Goal: Check status: Check status

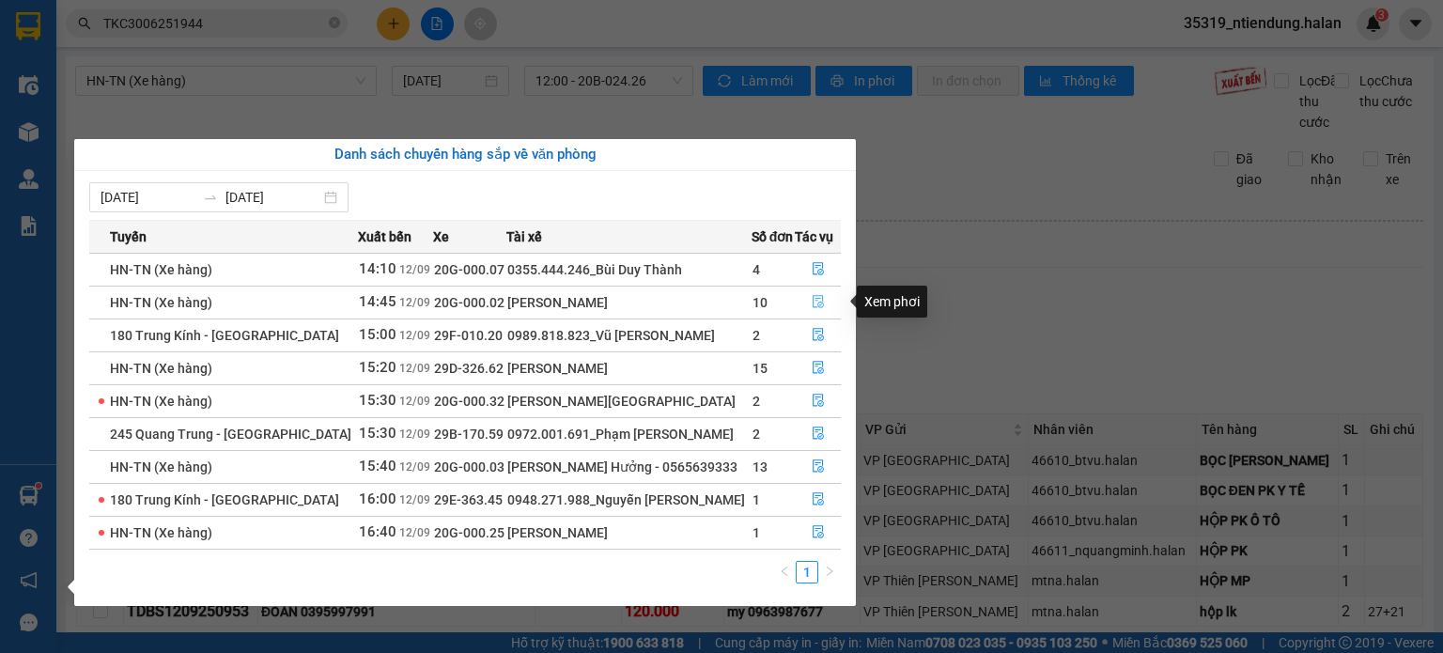
click at [816, 301] on icon "file-done" at bounding box center [818, 301] width 13 height 13
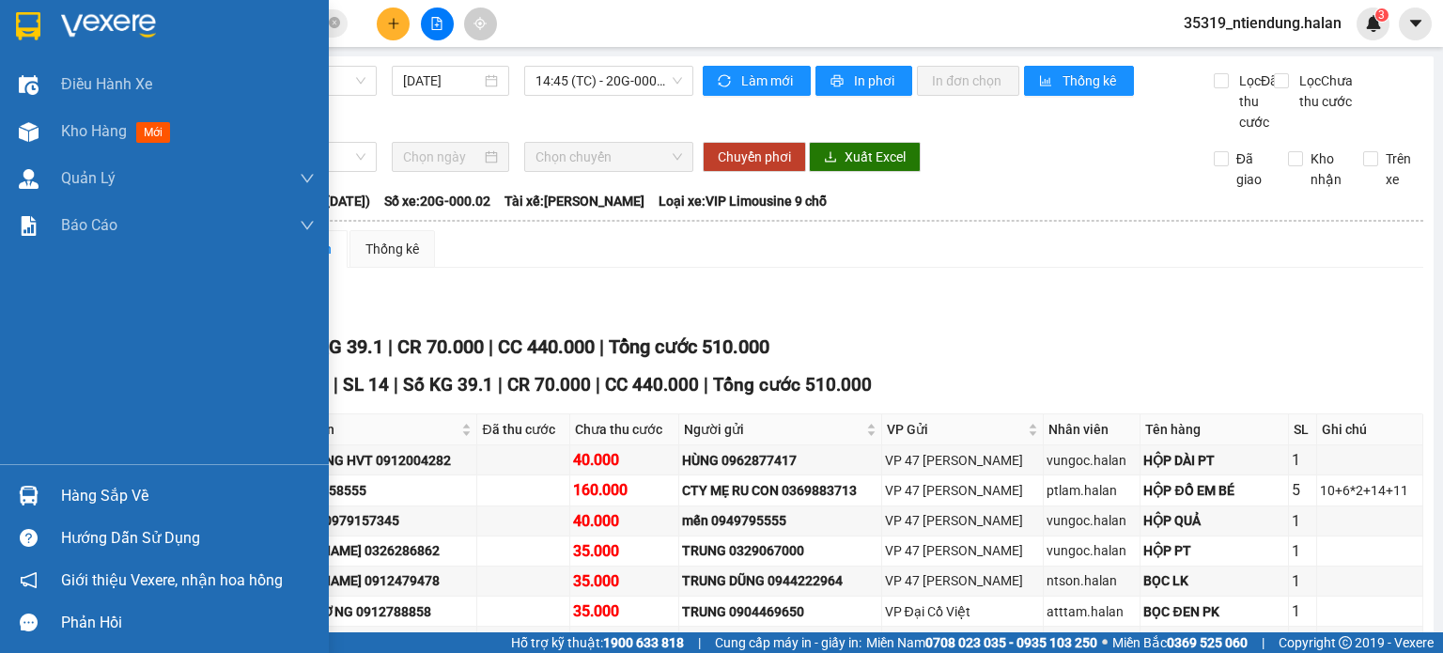
click at [80, 491] on div "Hàng sắp về" at bounding box center [188, 496] width 254 height 28
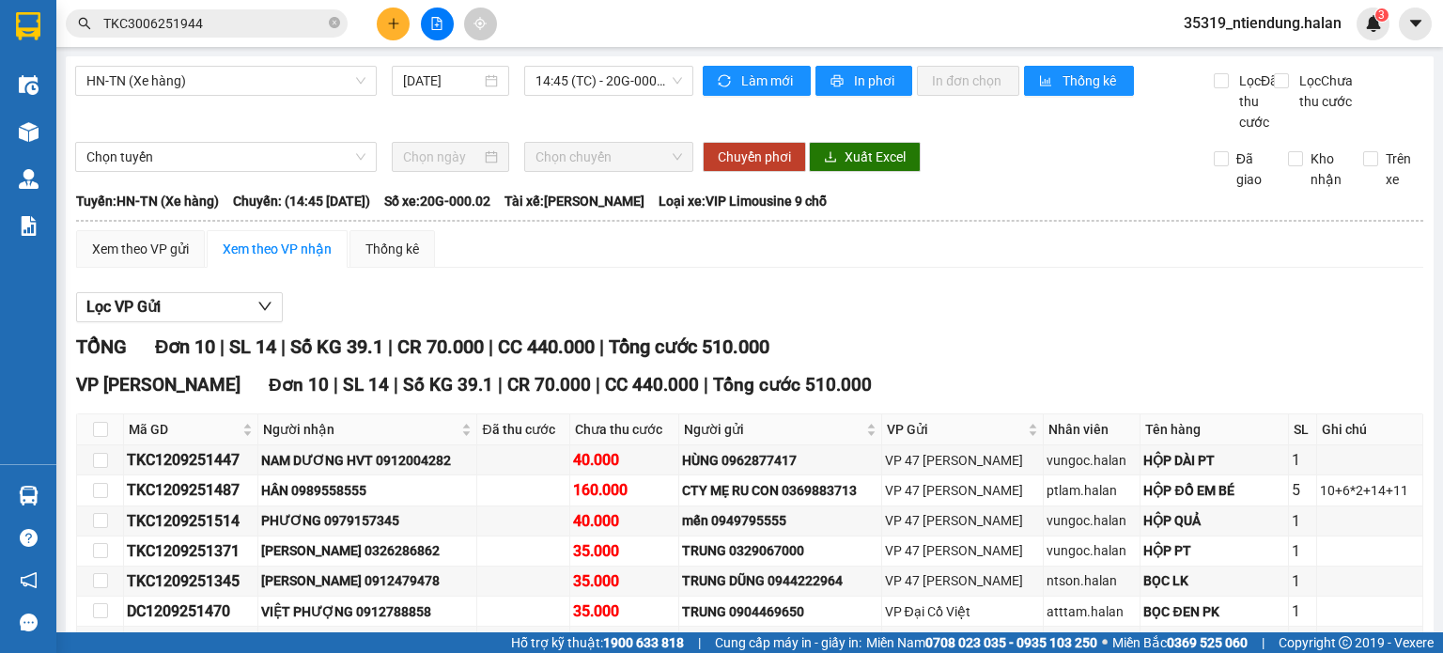
click at [945, 328] on section "Kết quả tìm kiếm ( 1 ) Bộ lọc Mã ĐH Trạng thái Món hàng Thu hộ Tổng cước Chưa c…" at bounding box center [721, 326] width 1443 height 653
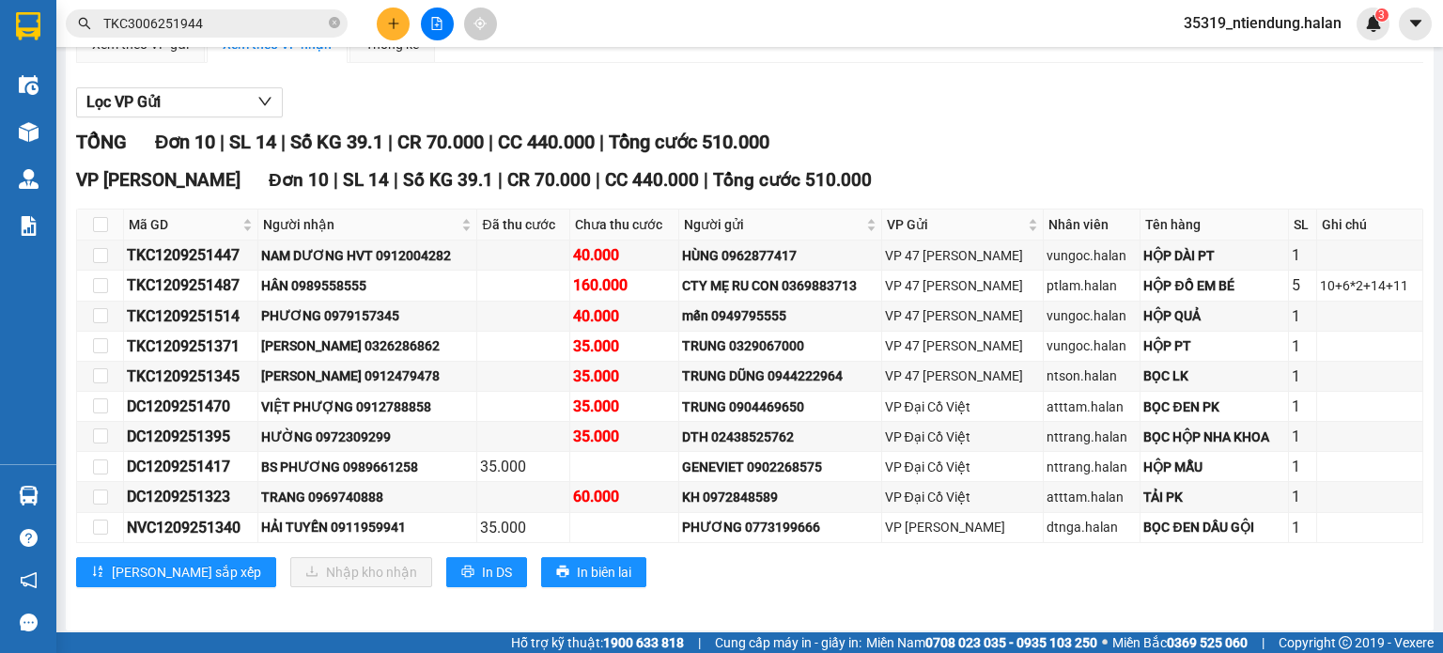
scroll to position [229, 0]
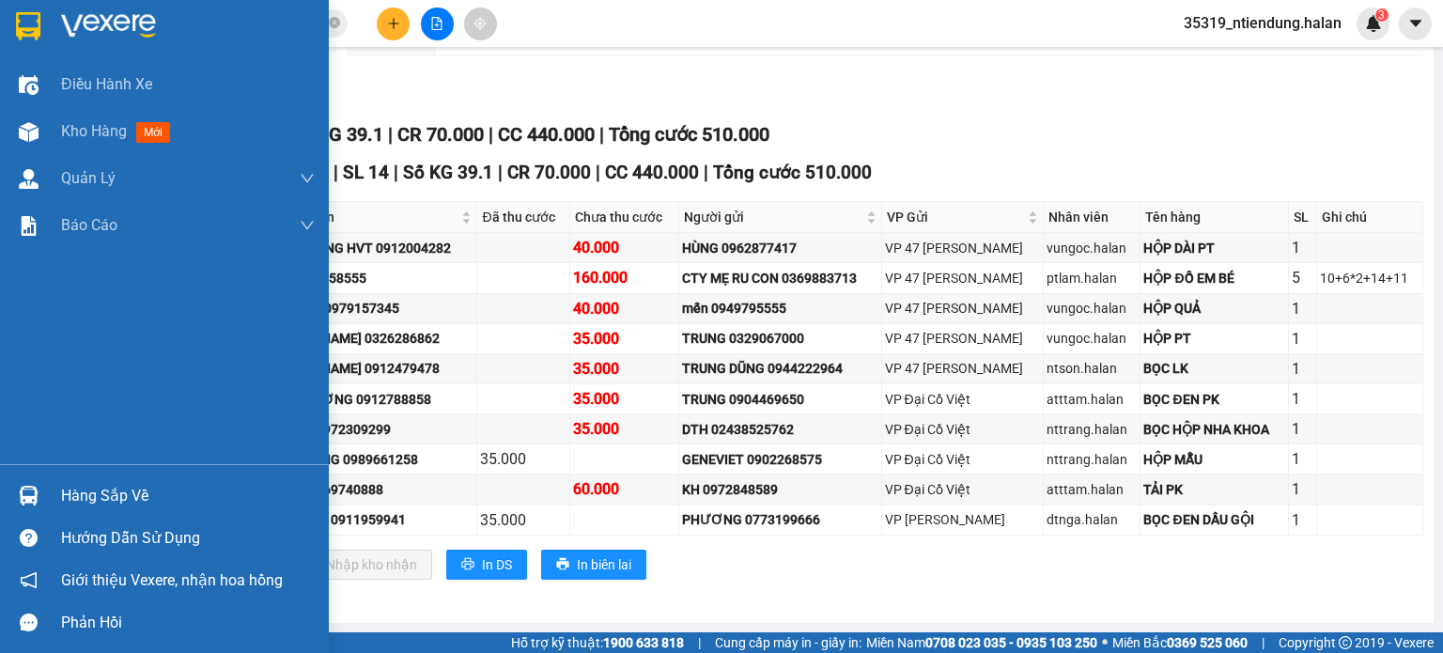
click at [117, 490] on div "Hàng sắp về" at bounding box center [188, 496] width 254 height 28
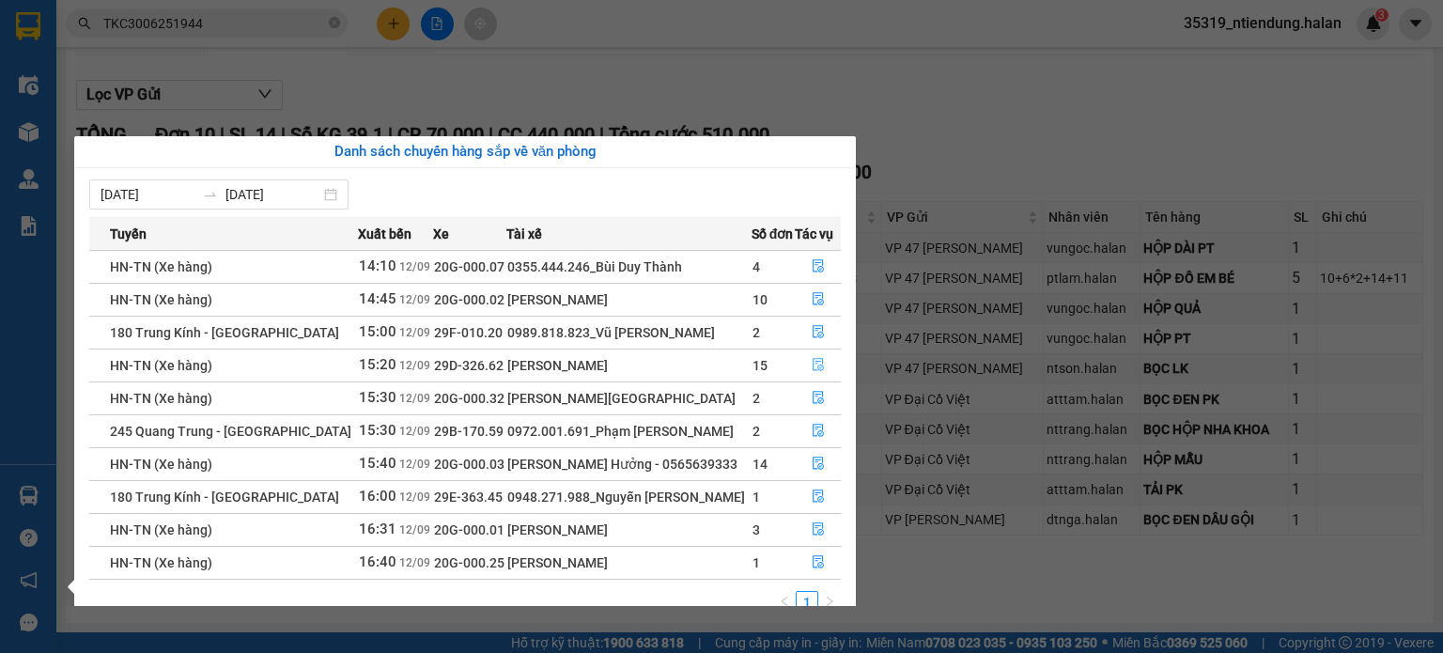
click at [813, 366] on icon "file-done" at bounding box center [818, 364] width 13 height 13
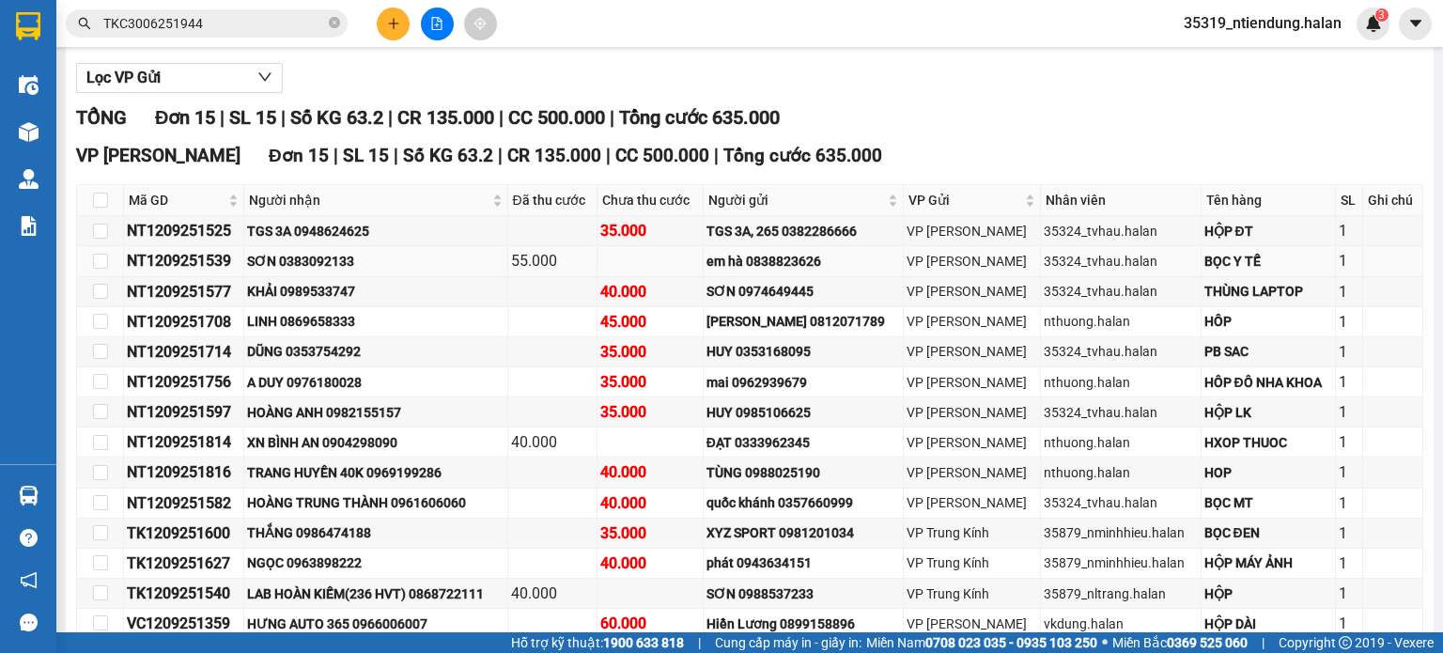
click at [172, 272] on div "NT1209251539" at bounding box center [184, 260] width 114 height 23
drag, startPoint x: 172, startPoint y: 292, endPoint x: 149, endPoint y: 286, distance: 23.5
click at [149, 272] on div "NT1209251539" at bounding box center [184, 260] width 114 height 23
copy div "NT1209251539"
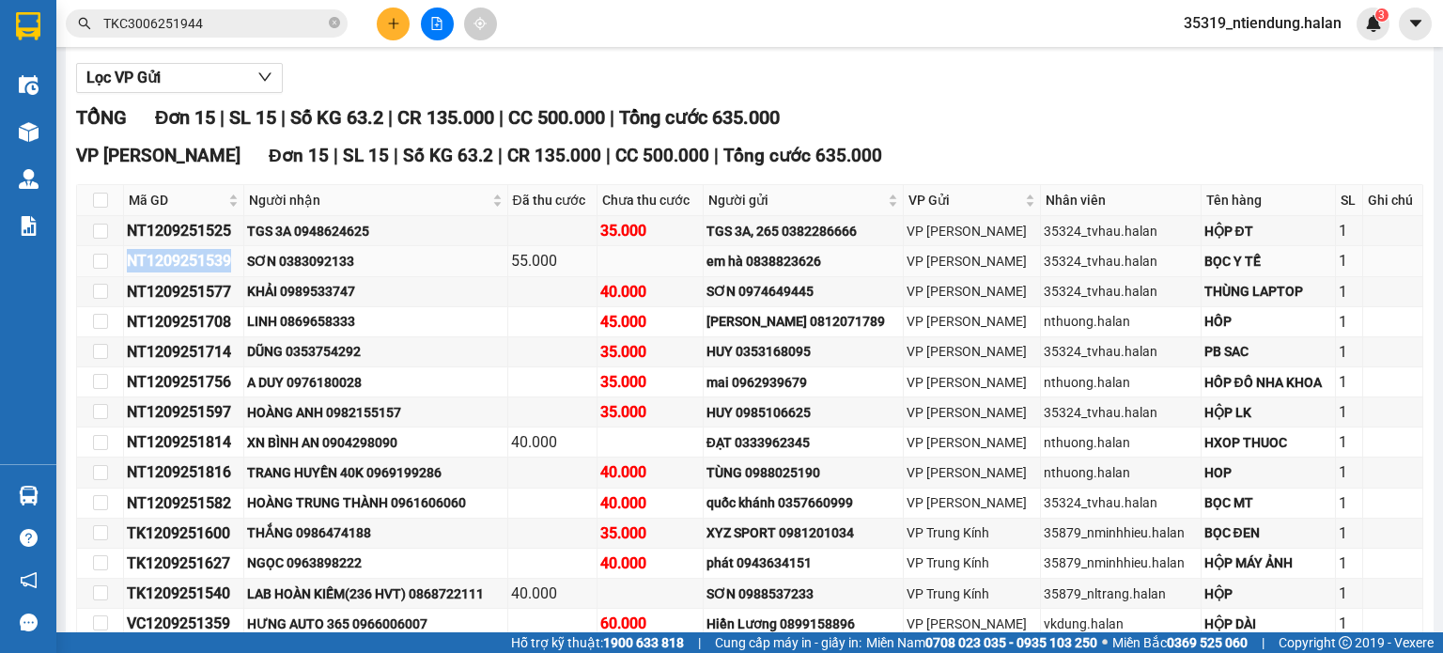
copy div "NT1209251539"
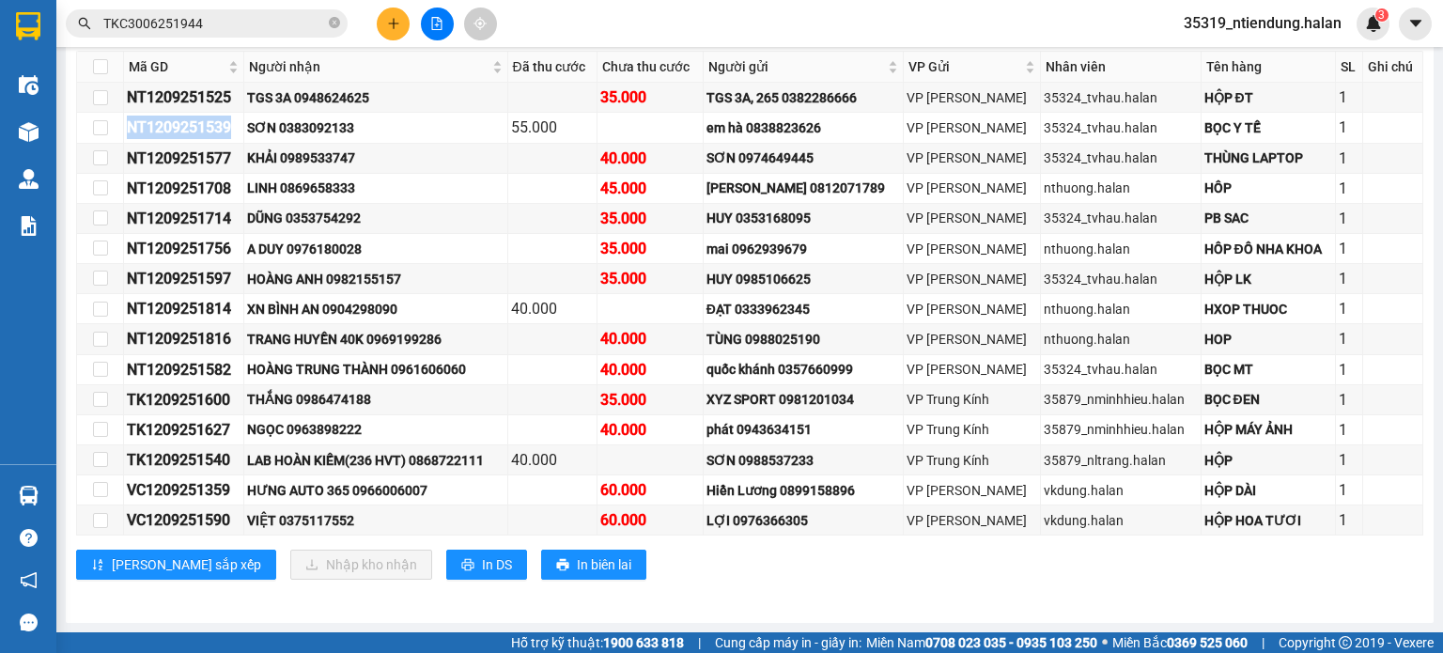
scroll to position [379, 0]
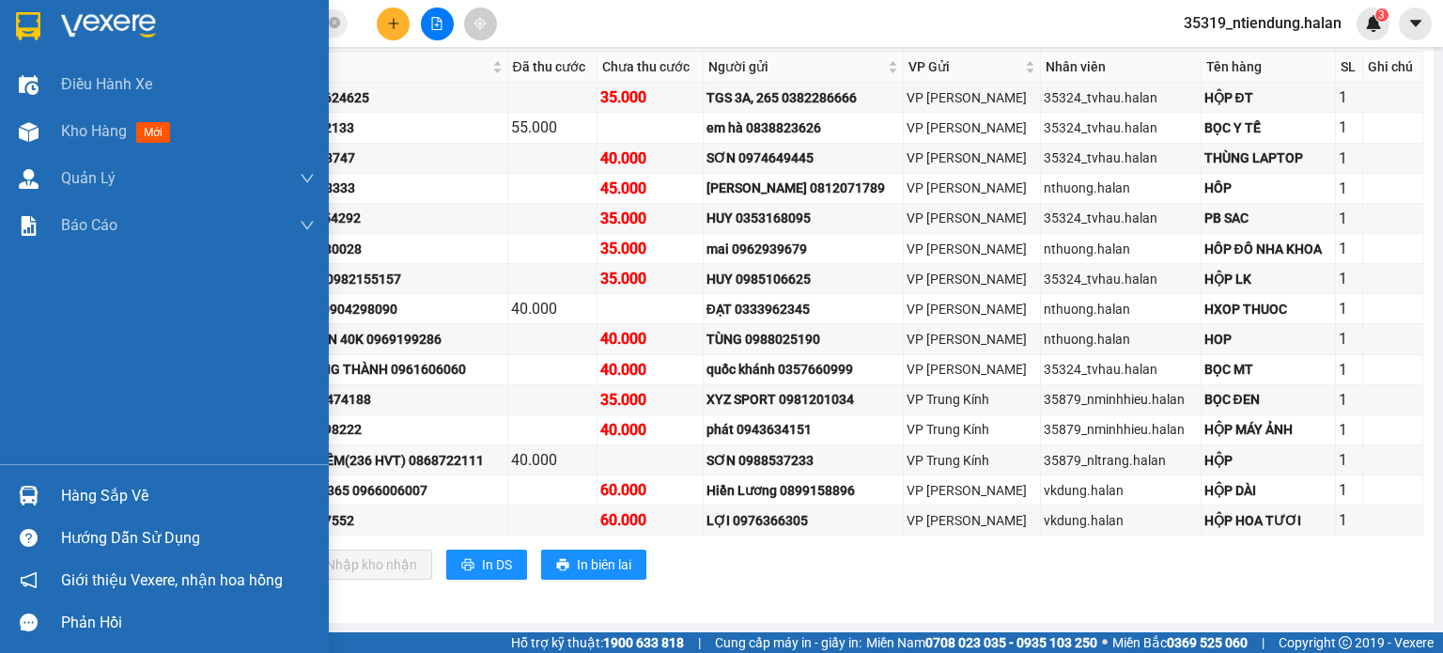
click at [126, 492] on div "Hàng sắp về" at bounding box center [188, 496] width 254 height 28
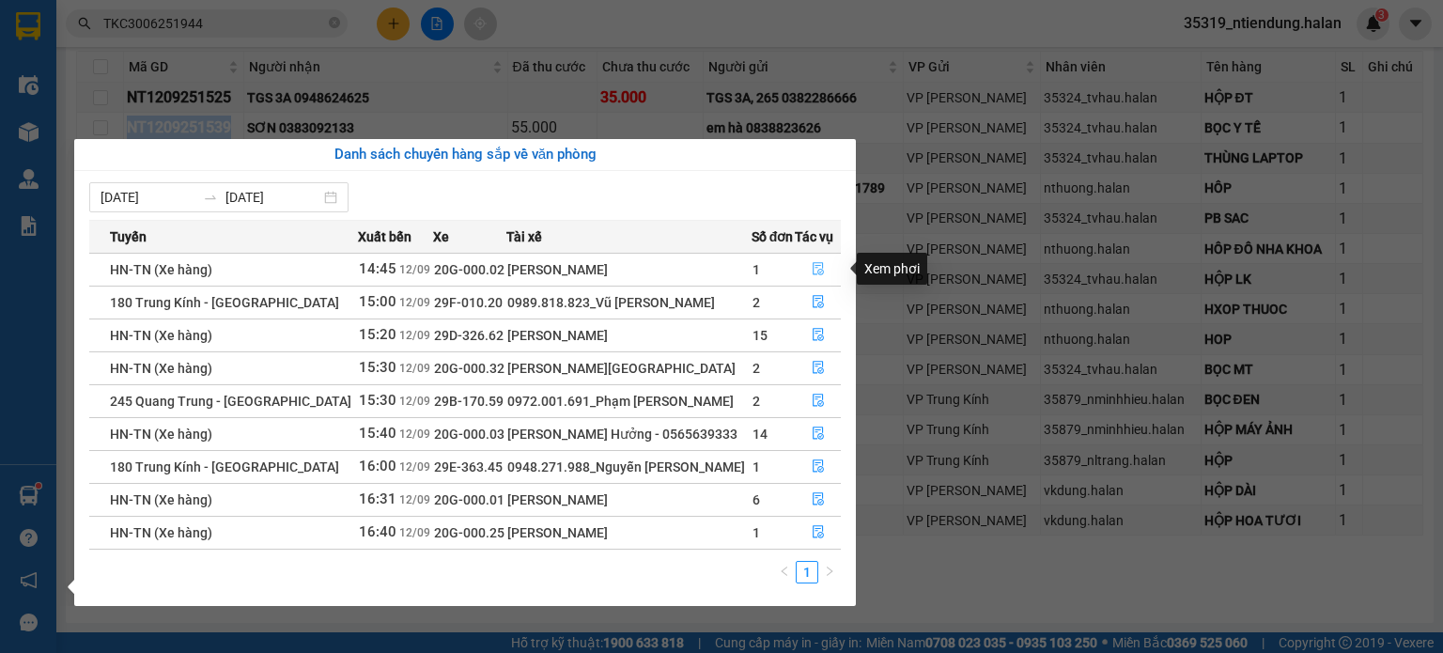
click at [813, 266] on icon "file-done" at bounding box center [818, 268] width 13 height 13
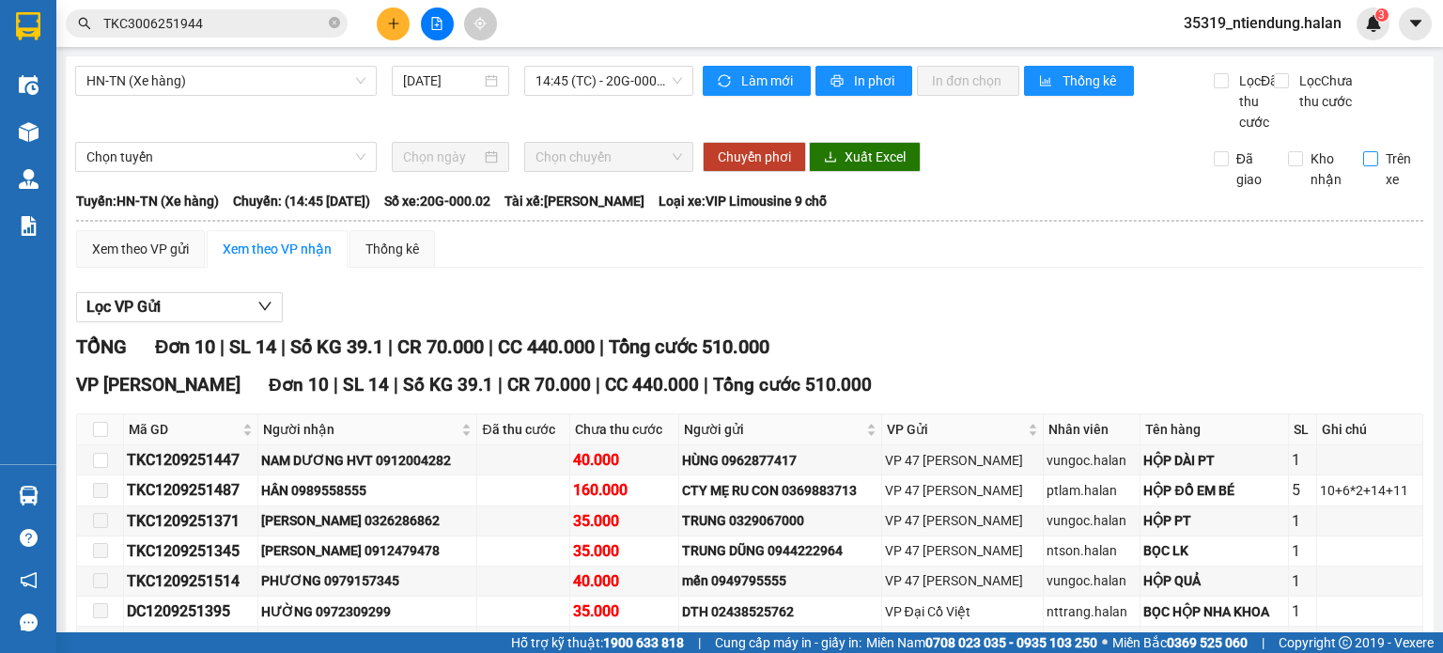
click at [1363, 166] on input "Trên xe" at bounding box center [1370, 158] width 15 height 15
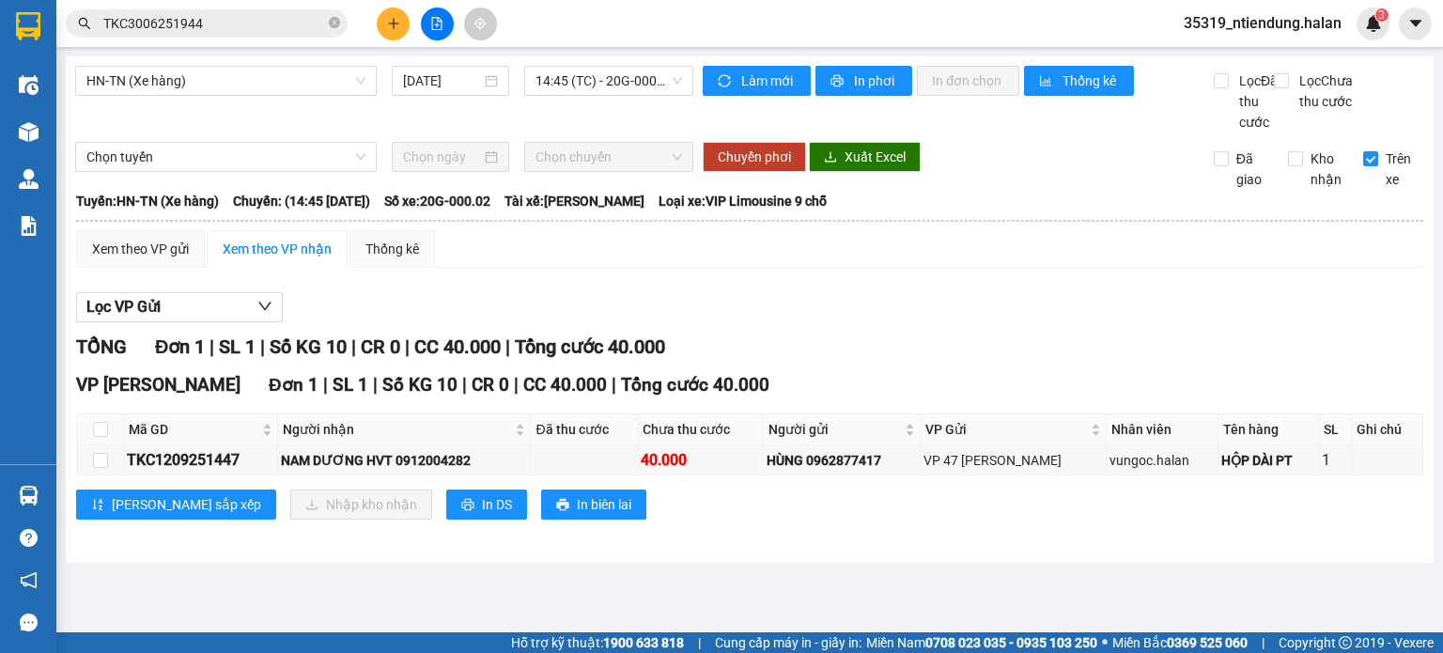
click at [1363, 151] on input "Trên xe" at bounding box center [1370, 158] width 15 height 15
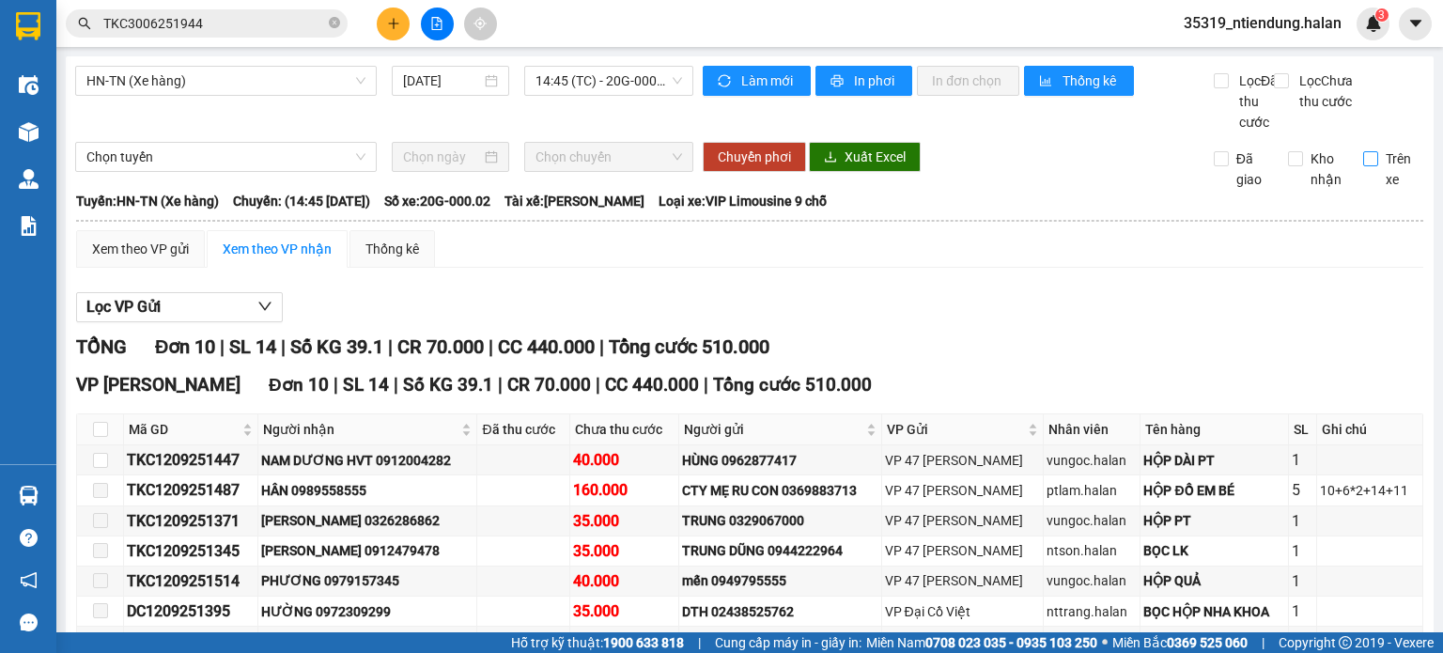
click at [1364, 166] on input "Trên xe" at bounding box center [1370, 158] width 15 height 15
checkbox input "true"
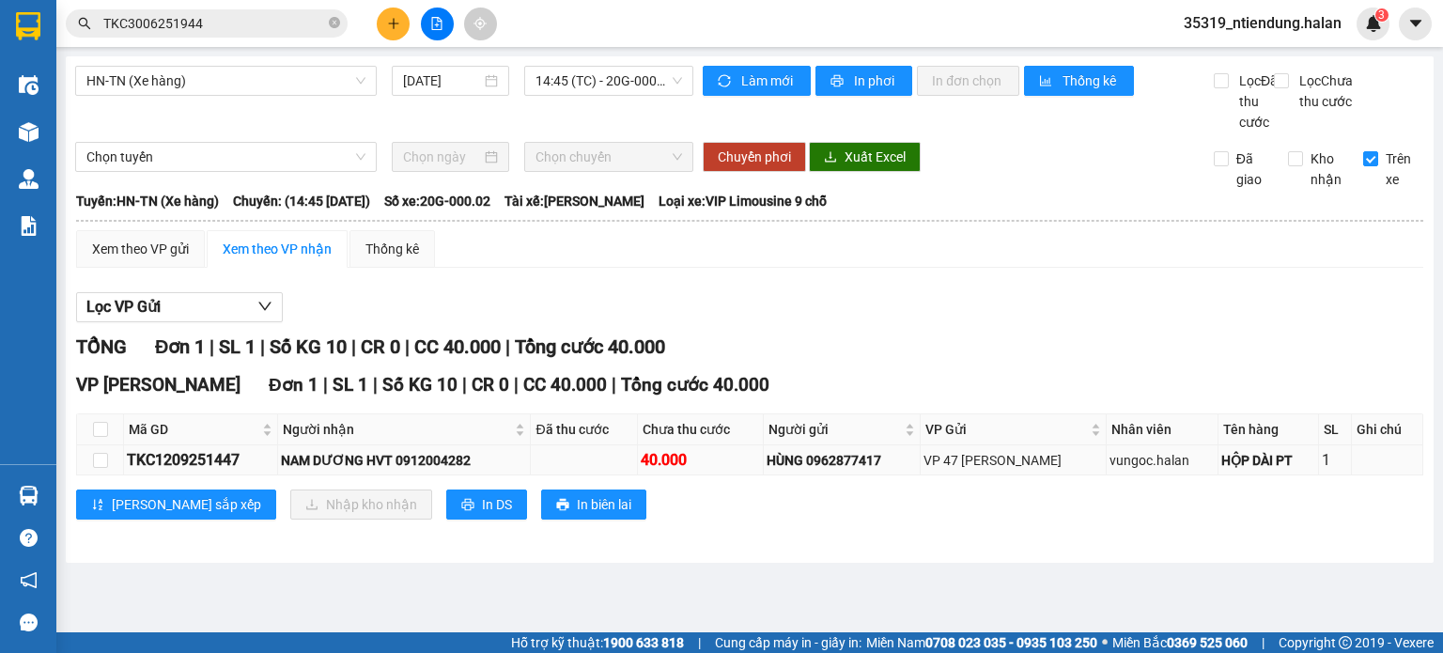
click at [179, 472] on div "TKC1209251447" at bounding box center [201, 459] width 148 height 23
copy div "TKC1209251447"
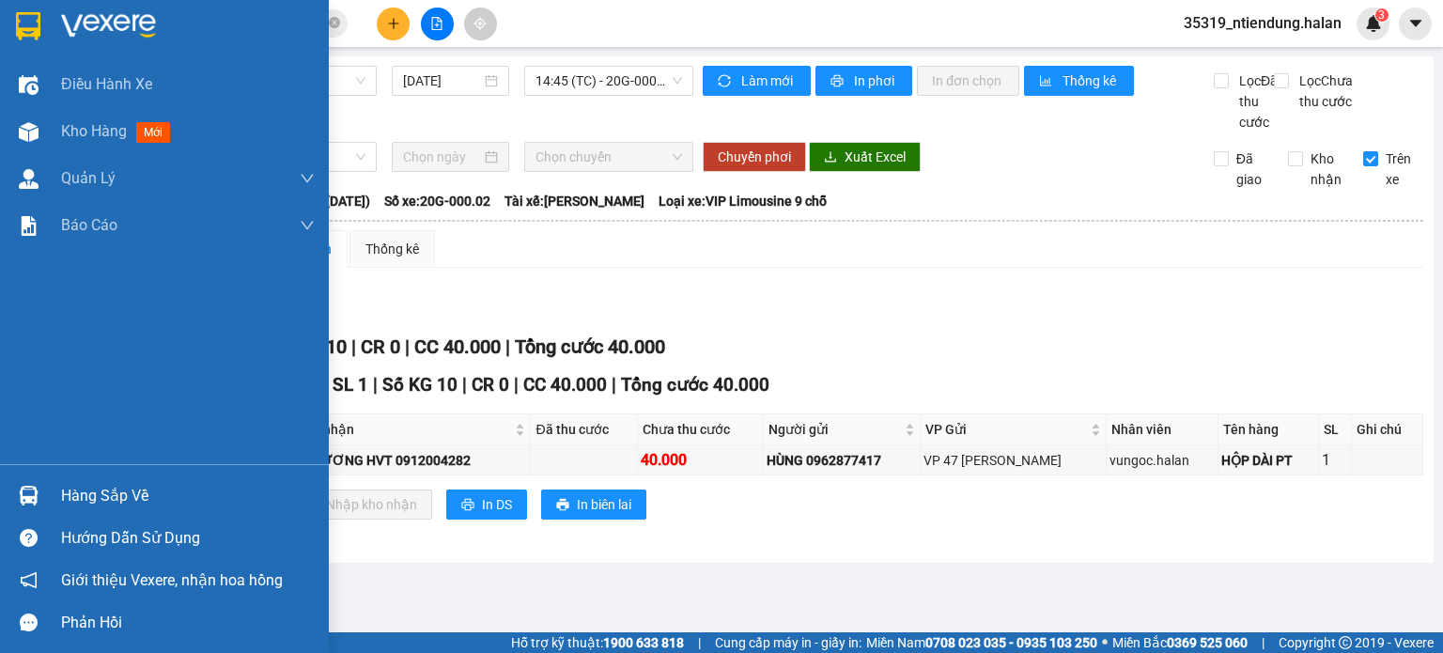
click at [94, 496] on div "Hàng sắp về" at bounding box center [188, 496] width 254 height 28
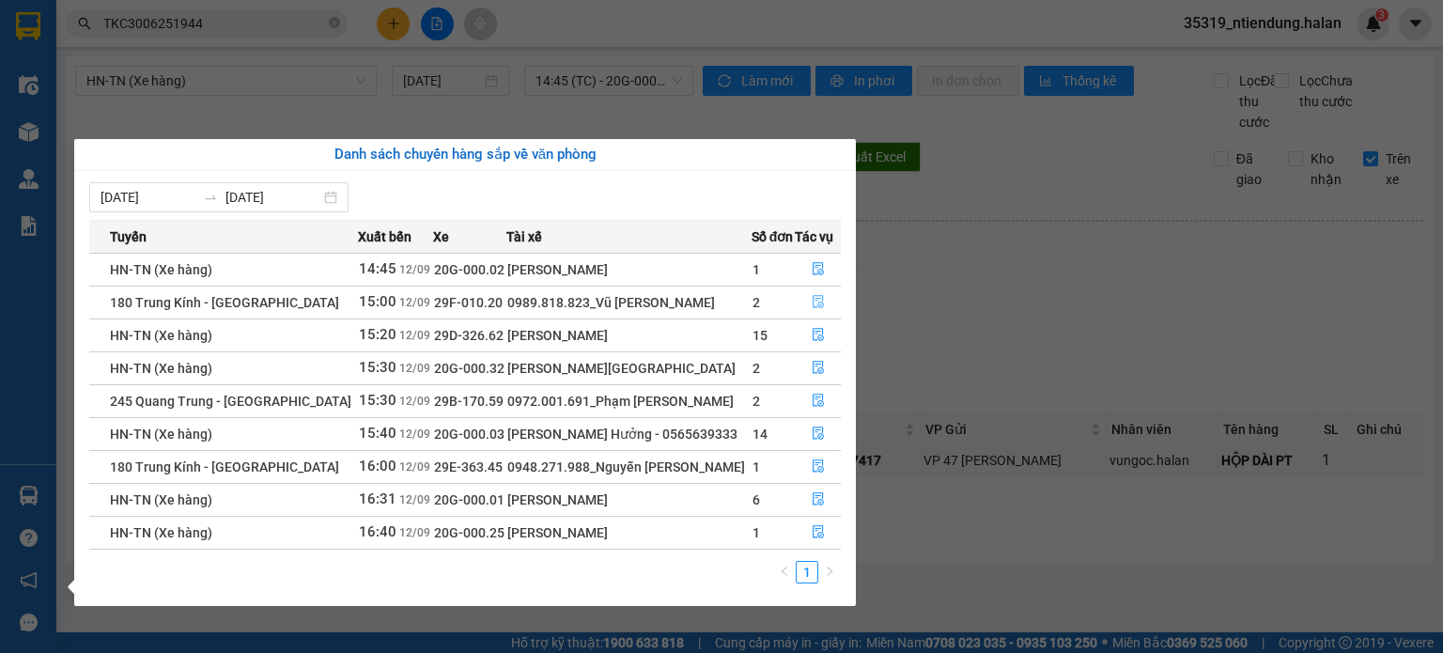
click at [817, 301] on icon "file-done" at bounding box center [818, 301] width 13 height 13
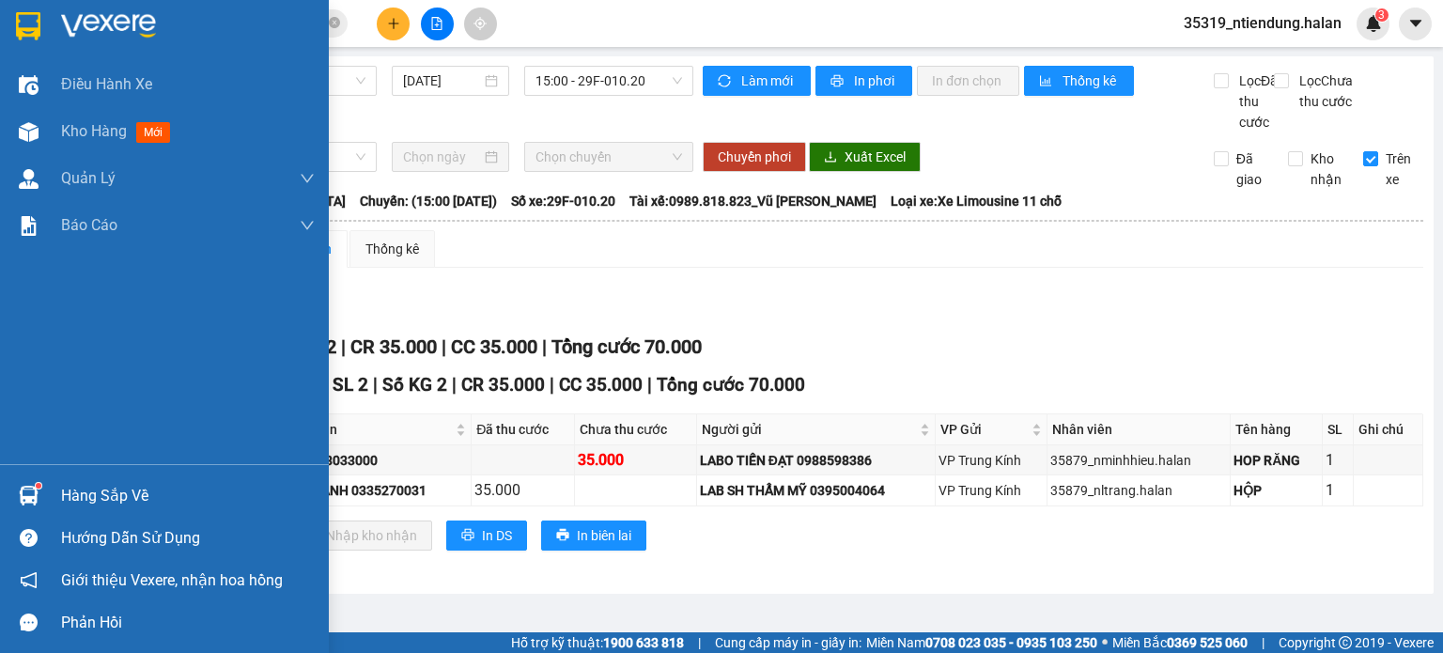
click at [101, 492] on div "Hàng sắp về" at bounding box center [188, 496] width 254 height 28
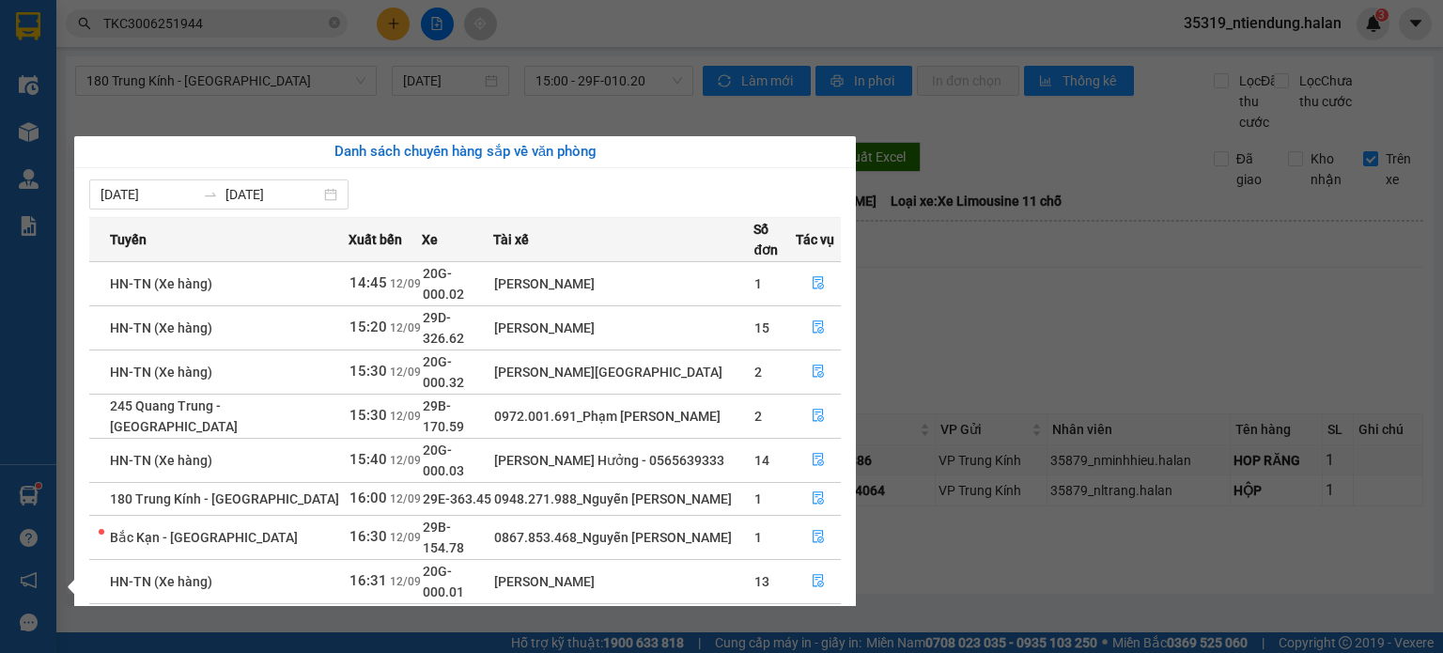
click at [30, 480] on div "Điều hành xe Kho hàng mới Quản [PERSON_NAME] lý chuyến Quản lý kiểm kho Báo cáo…" at bounding box center [28, 326] width 56 height 653
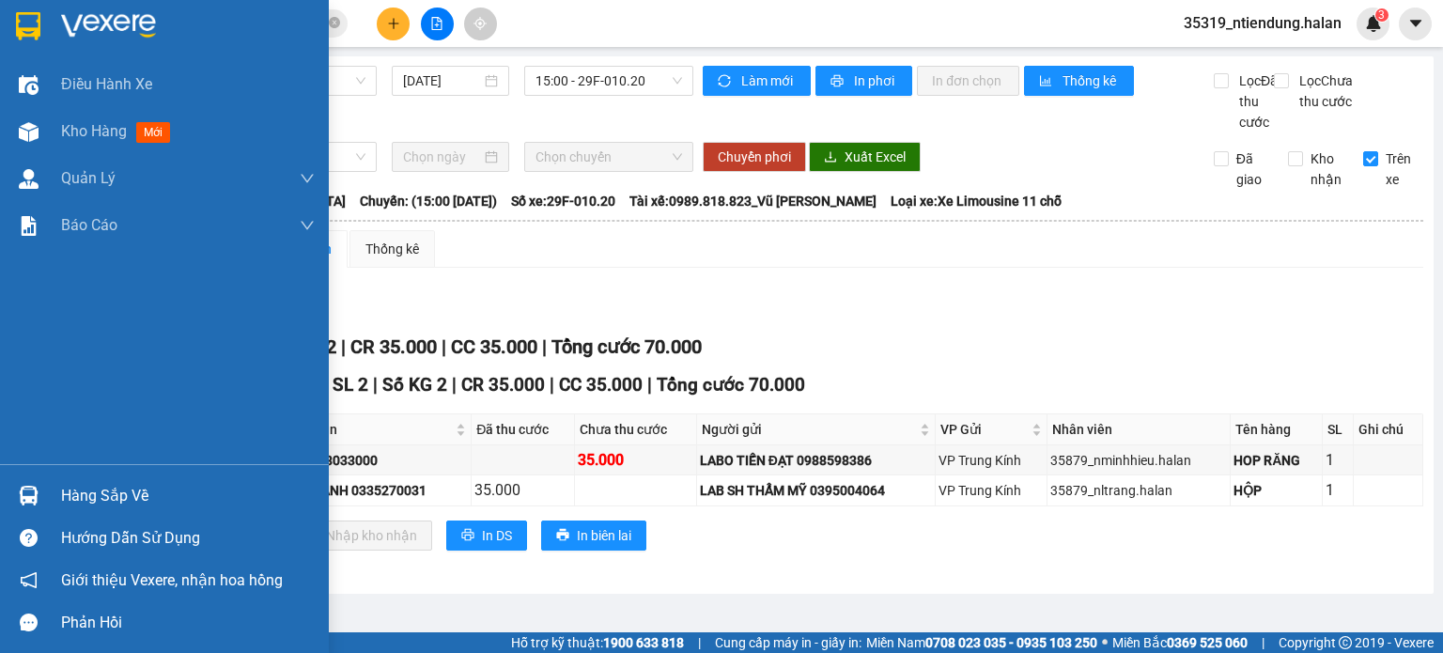
click at [37, 487] on img at bounding box center [29, 496] width 20 height 20
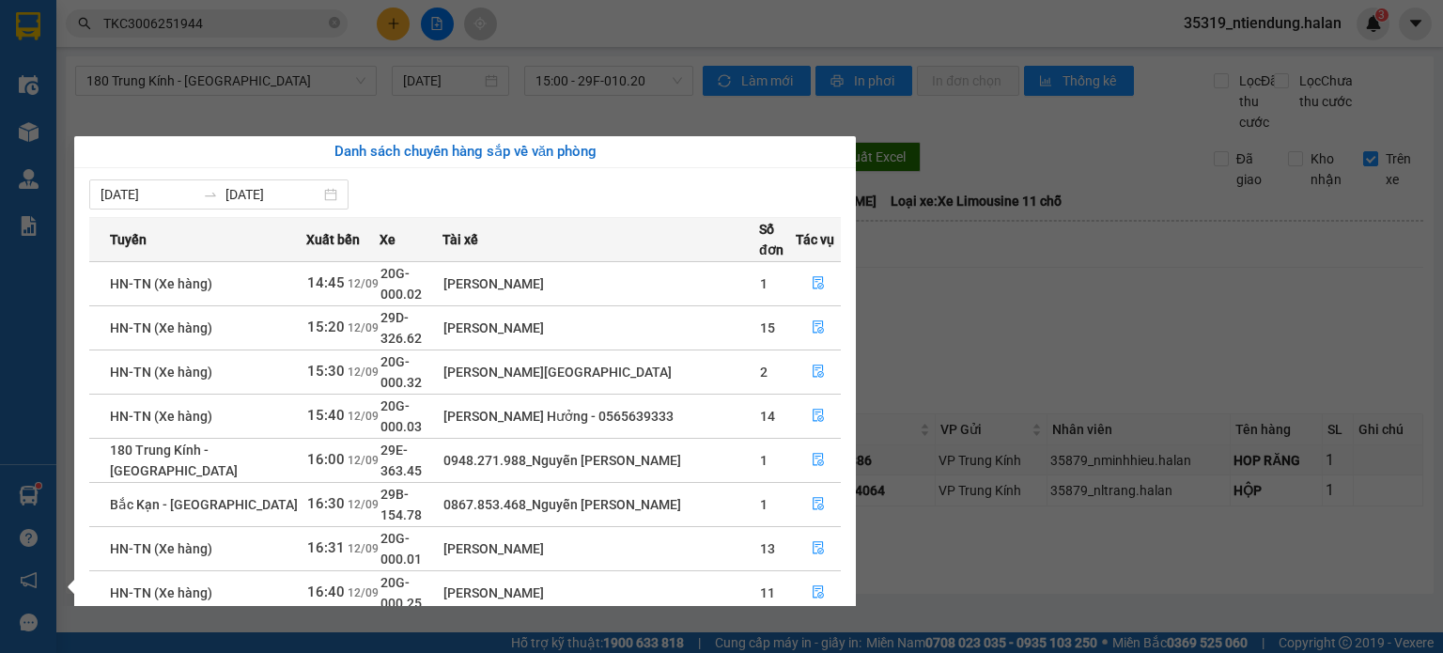
click at [1252, 348] on section "Kết quả tìm kiếm ( 1 ) Bộ lọc Mã ĐH Trạng thái Món hàng Thu hộ Tổng cước Chưa c…" at bounding box center [721, 326] width 1443 height 653
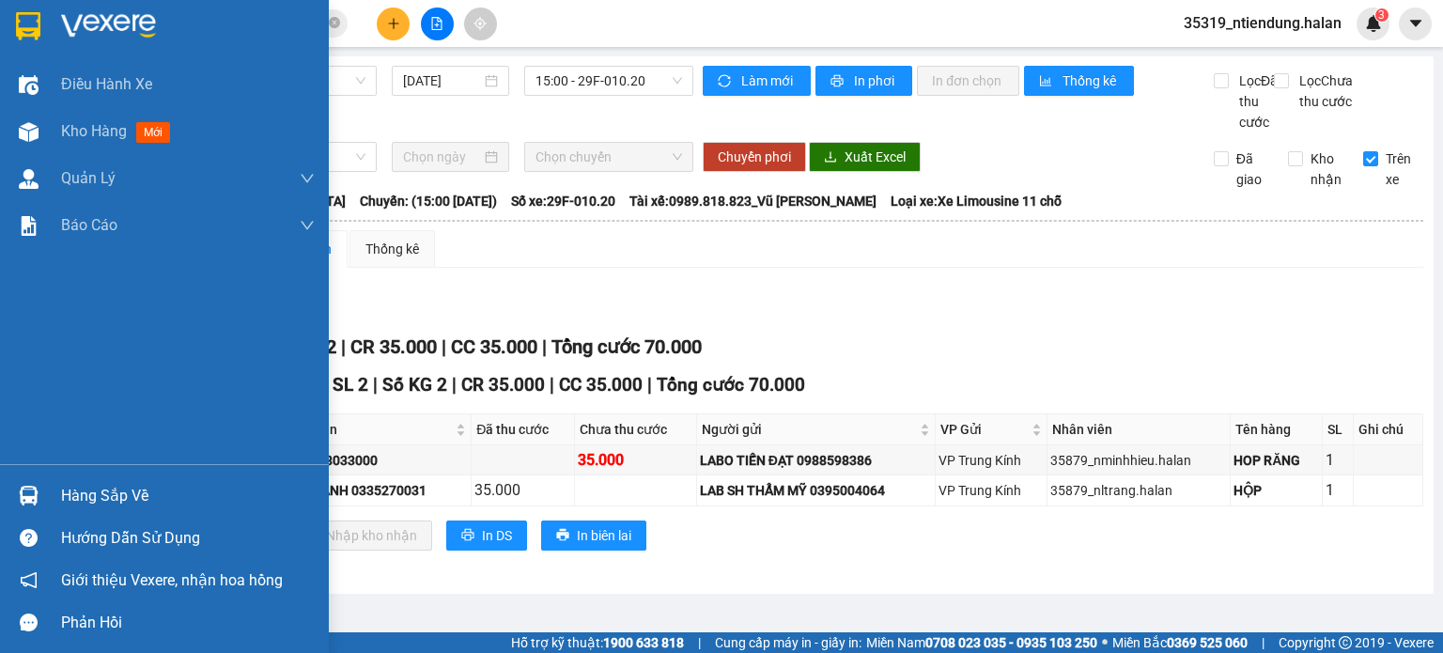
click at [93, 495] on div "Hàng sắp về" at bounding box center [188, 496] width 254 height 28
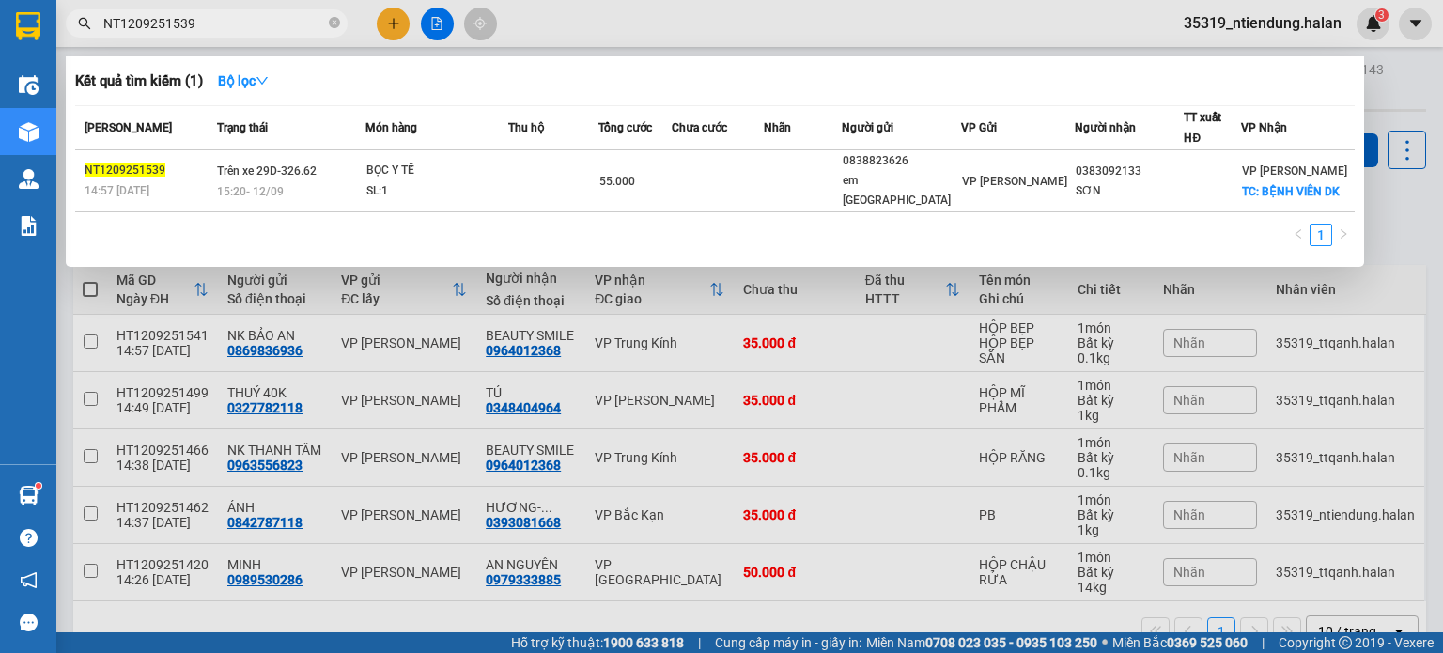
drag, startPoint x: 808, startPoint y: 410, endPoint x: 831, endPoint y: 367, distance: 48.4
click at [809, 411] on div at bounding box center [721, 326] width 1443 height 653
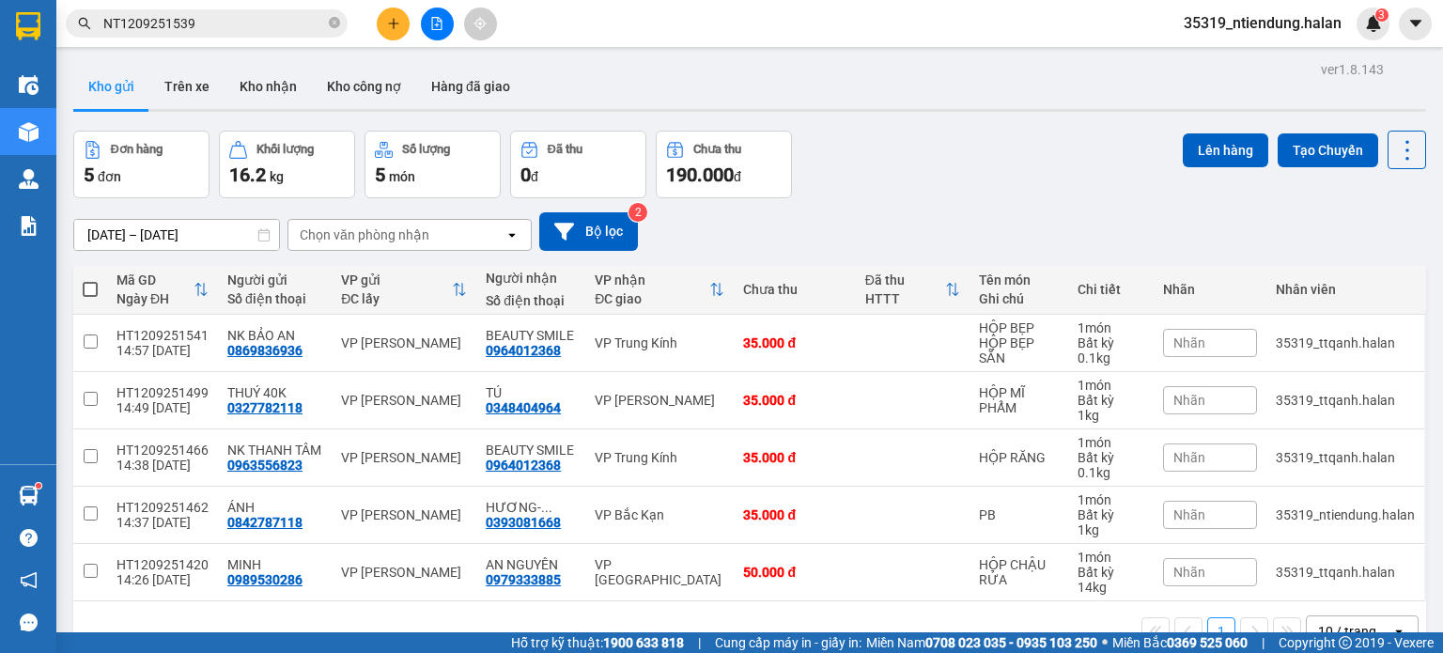
click at [190, 21] on input "NT1209251539" at bounding box center [214, 23] width 222 height 21
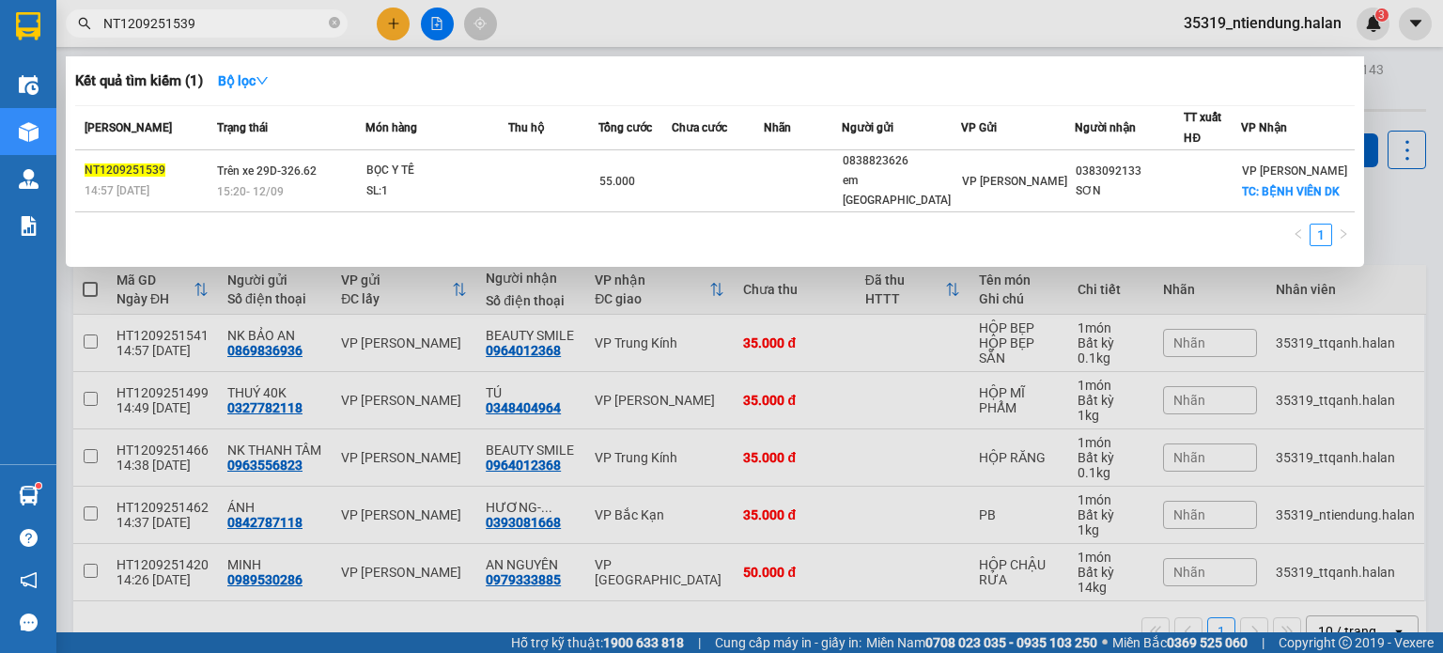
click at [190, 21] on input "NT1209251539" at bounding box center [214, 23] width 222 height 21
paste input "TKC1209251447"
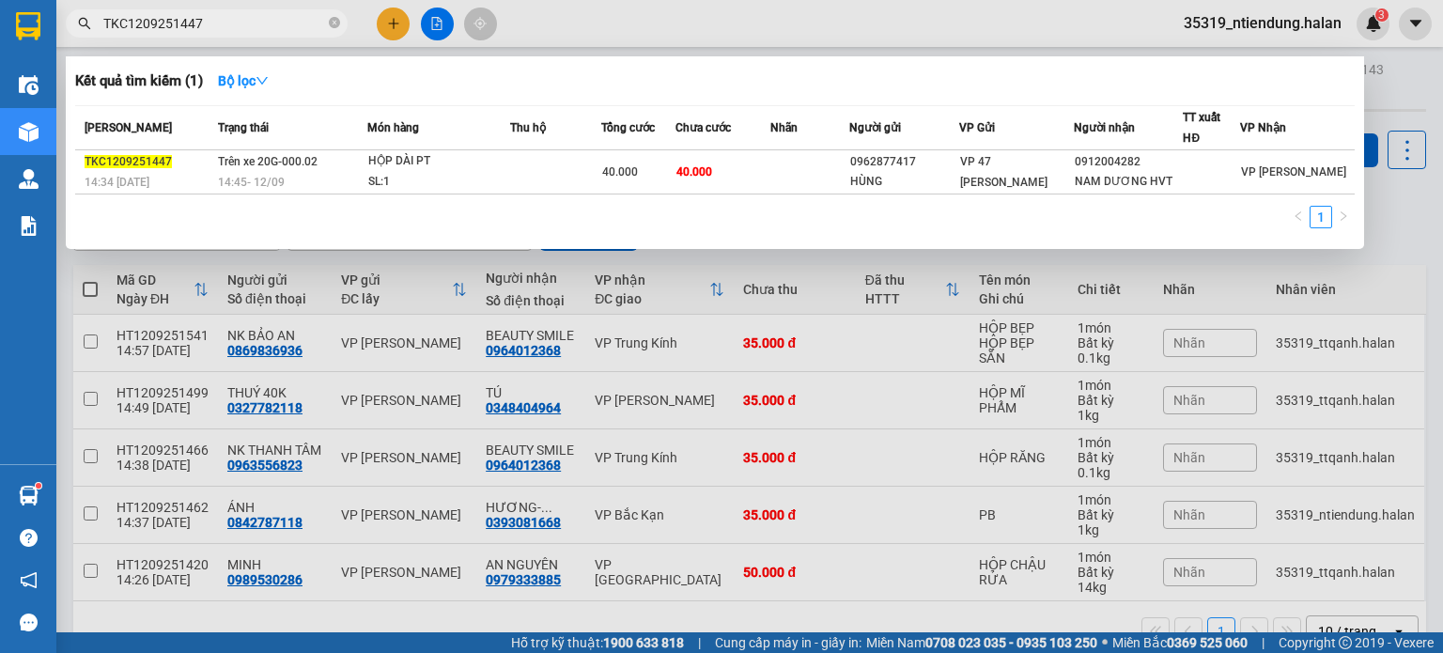
type input "TKC1209251447"
